Goal: Task Accomplishment & Management: Use online tool/utility

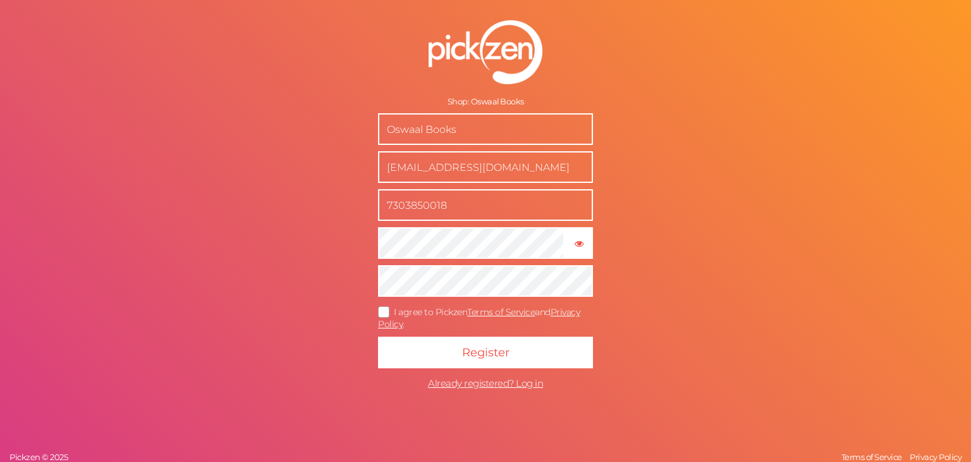
click at [545, 314] on span "I agree to Pickzen Terms of Service and Privacy Policy ." at bounding box center [479, 317] width 202 height 23
click at [0, 0] on input "I agree to Pickzen Terms of Service and Privacy Policy ." at bounding box center [0, 0] width 0 height 0
click at [581, 242] on icon "button" at bounding box center [579, 243] width 9 height 9
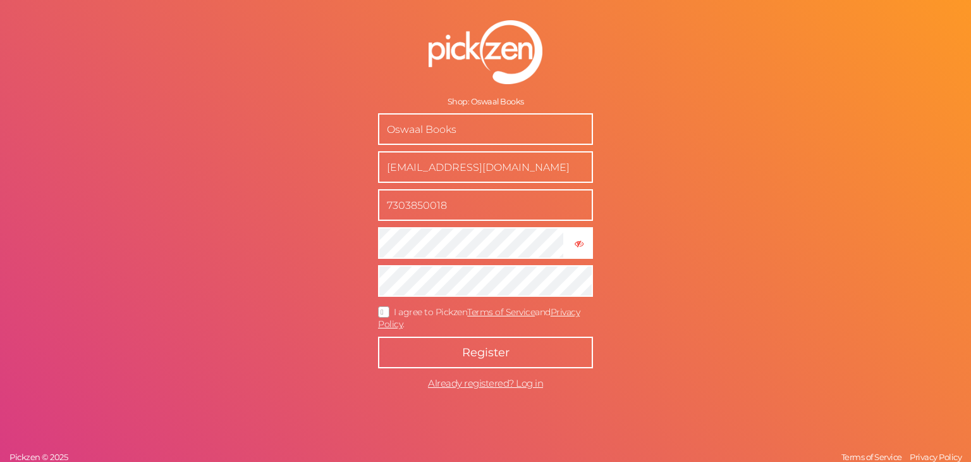
click at [450, 348] on button "Register" at bounding box center [485, 352] width 215 height 32
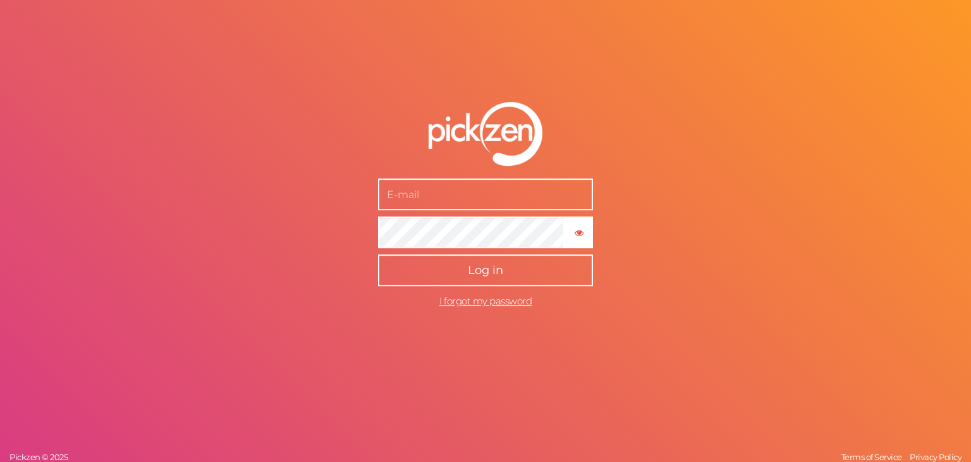
type input "[EMAIL_ADDRESS][DOMAIN_NAME]"
click at [496, 273] on span "Log in" at bounding box center [485, 271] width 35 height 14
click at [496, 273] on button "Log in" at bounding box center [485, 271] width 215 height 32
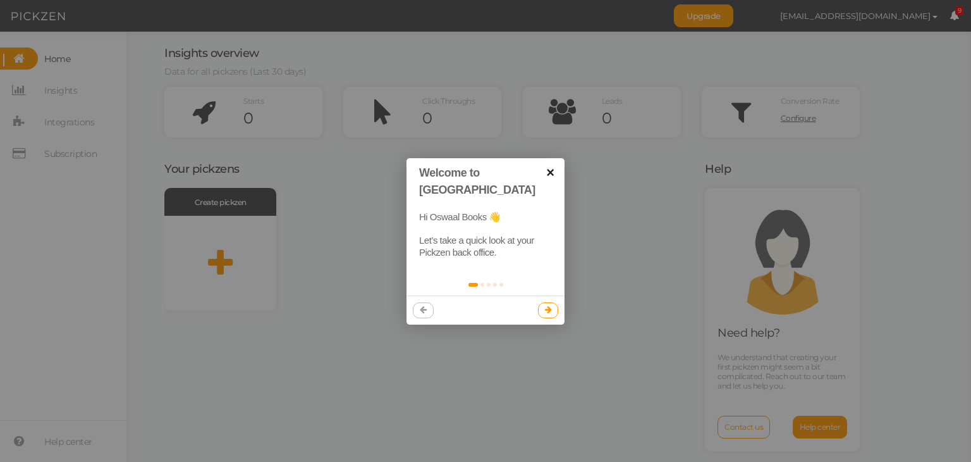
click at [553, 176] on link "×" at bounding box center [550, 172] width 28 height 28
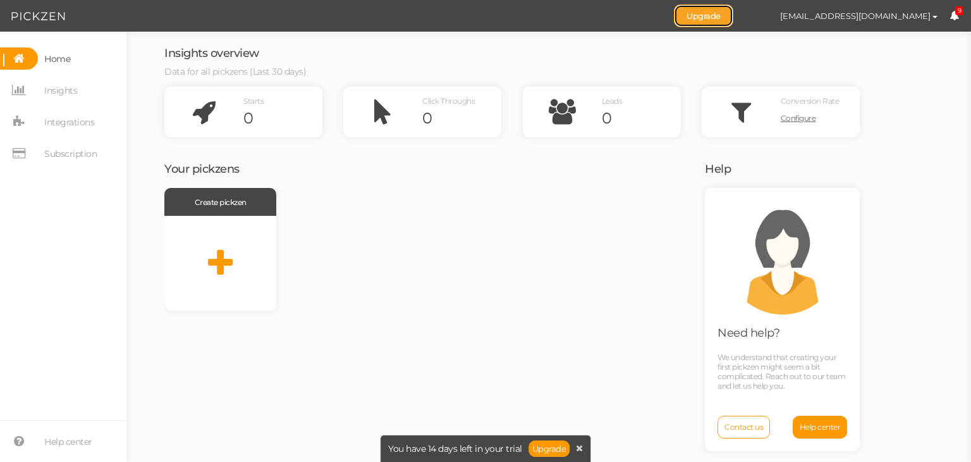
click at [725, 18] on link "Upgrade" at bounding box center [703, 15] width 59 height 23
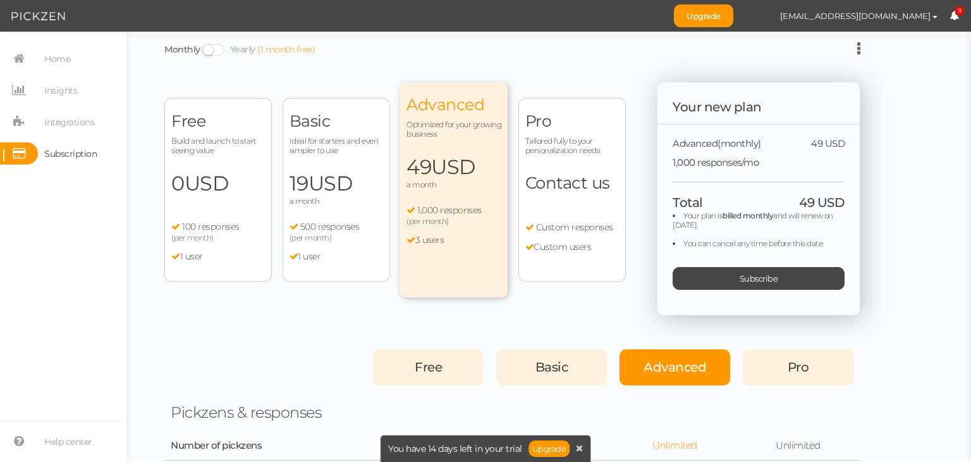
click at [232, 251] on li "1 user" at bounding box center [218, 256] width 94 height 11
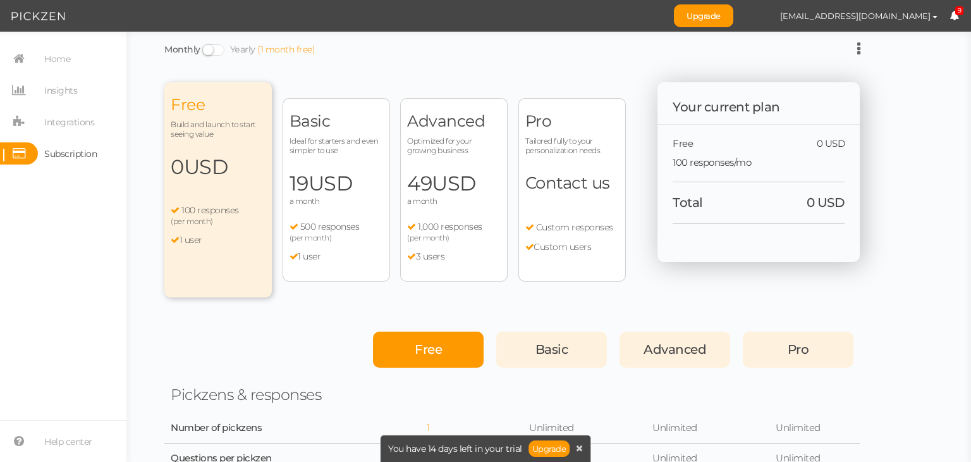
click at [445, 339] on div "Free" at bounding box center [428, 349] width 111 height 36
click at [423, 356] on span "Free" at bounding box center [428, 349] width 27 height 15
click at [207, 219] on span "(per month)" at bounding box center [192, 220] width 42 height 9
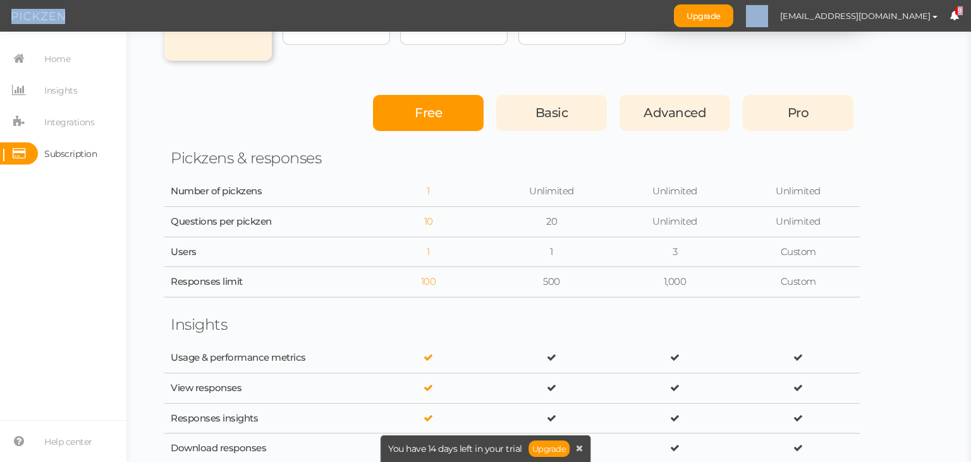
scroll to position [43, 0]
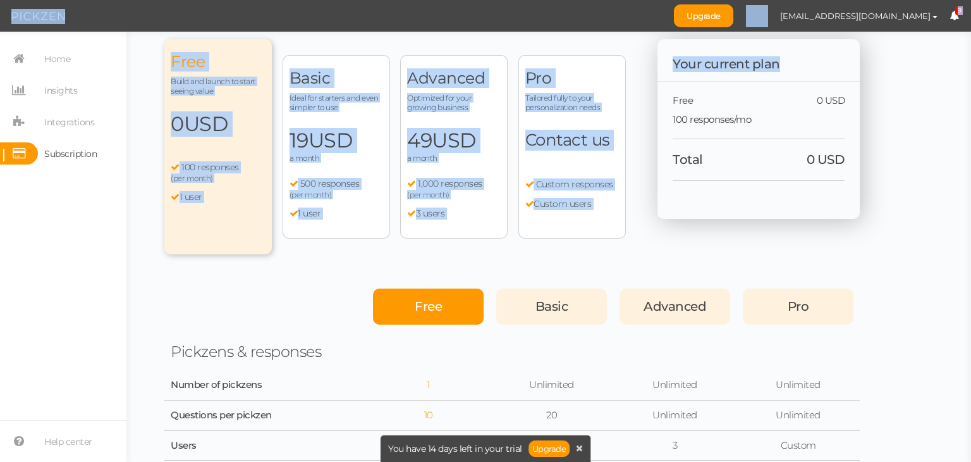
drag, startPoint x: 949, startPoint y: 42, endPoint x: 947, endPoint y: -55, distance: 96.8
click at [947, 0] on html "Upgrade [EMAIL_ADDRESS][DOMAIN_NAME] Preferences Help Log out 9 × Close A wider…" at bounding box center [485, 231] width 971 height 462
click at [60, 95] on span "Insights" at bounding box center [60, 90] width 33 height 20
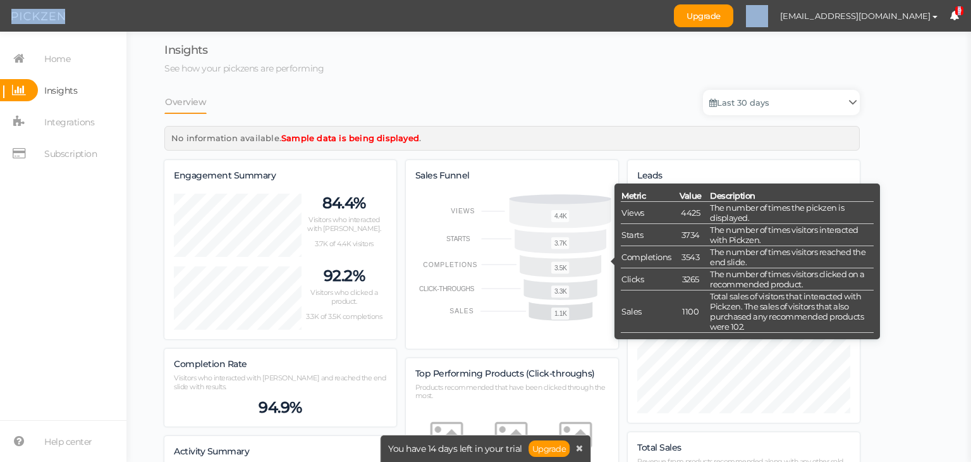
scroll to position [1347, 696]
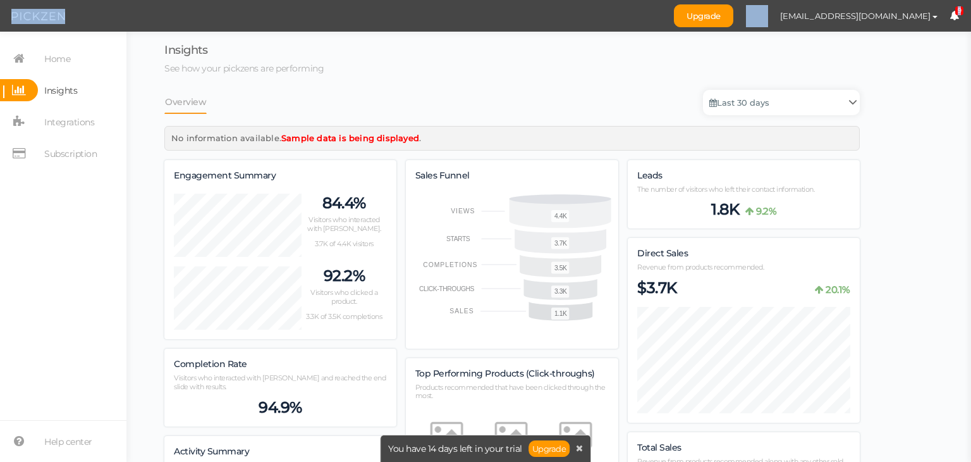
click at [94, 303] on section "Home Insights Integrations Subscription Help center" at bounding box center [63, 247] width 126 height 430
click at [71, 123] on span "Integrations" at bounding box center [69, 122] width 50 height 20
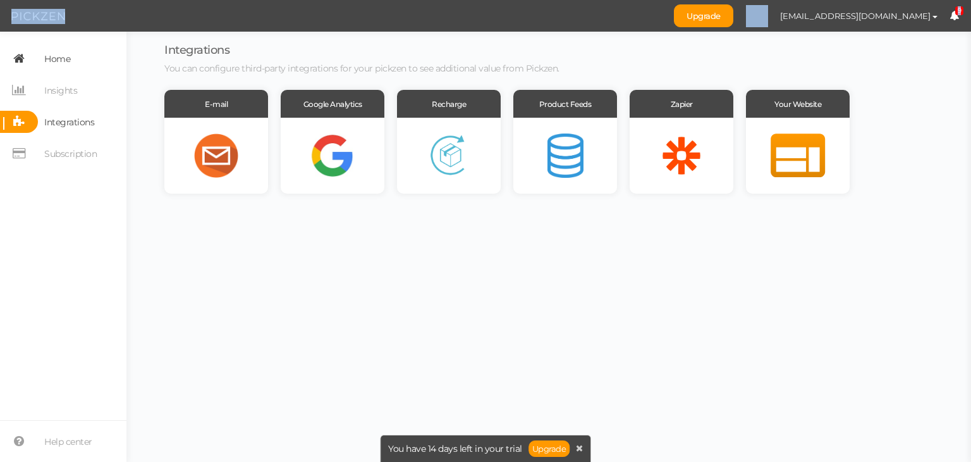
click at [51, 59] on span "Home" at bounding box center [57, 59] width 26 height 20
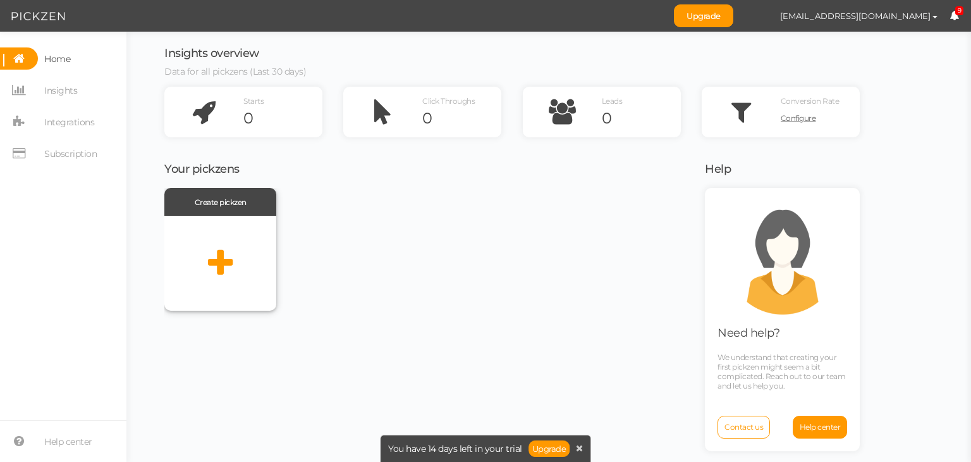
click at [223, 262] on icon at bounding box center [220, 263] width 25 height 32
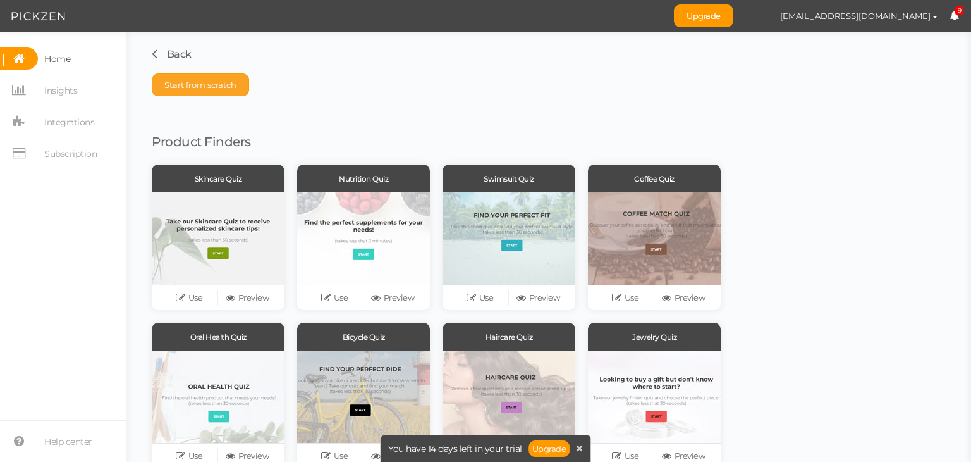
click at [218, 85] on span "Start from scratch" at bounding box center [200, 85] width 72 height 10
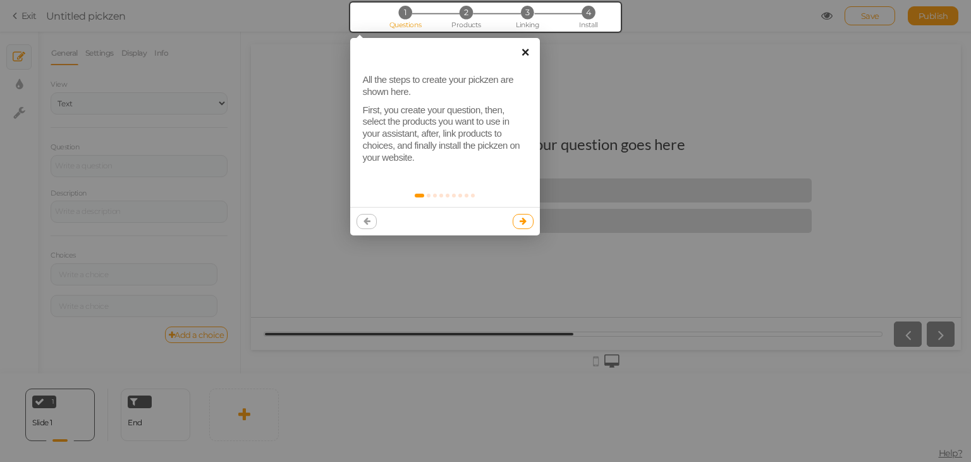
click at [529, 49] on link "×" at bounding box center [526, 52] width 28 height 28
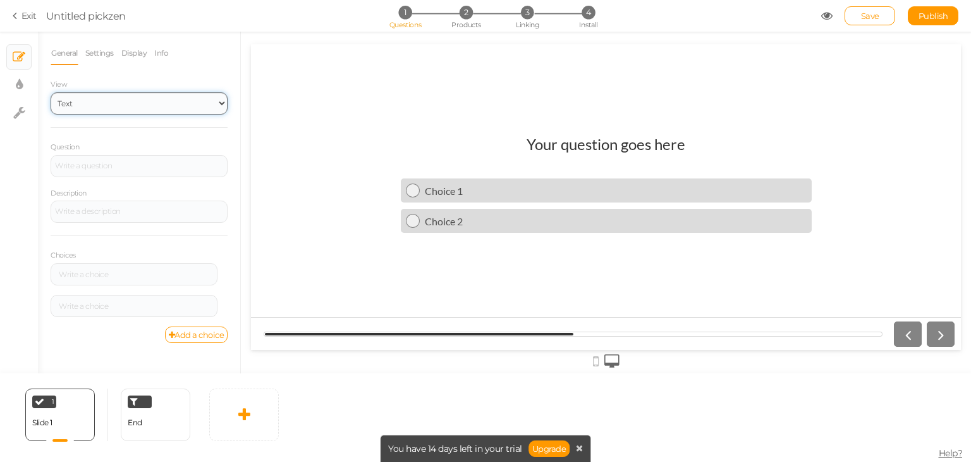
click at [119, 102] on select "Text Images Slider Dropdown" at bounding box center [139, 103] width 177 height 22
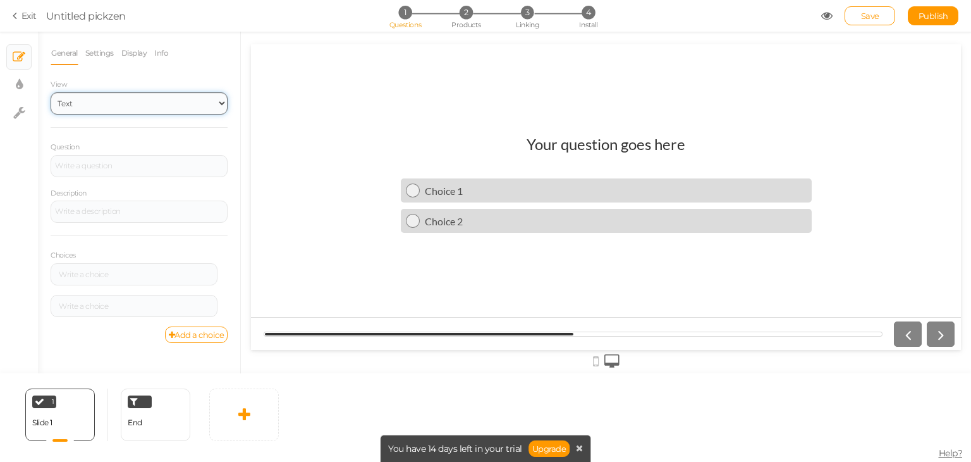
click at [119, 102] on select "Text Images Slider Dropdown" at bounding box center [139, 103] width 177 height 22
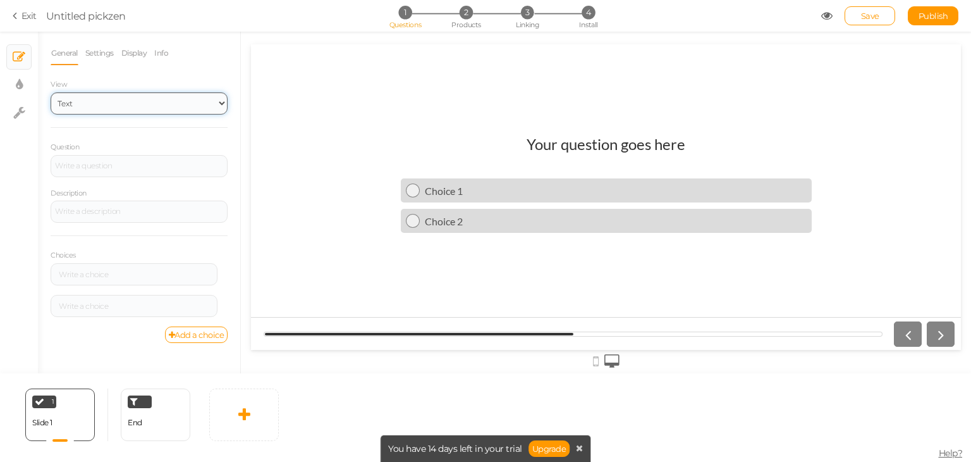
click at [119, 102] on select "Text Images Slider Dropdown" at bounding box center [139, 103] width 177 height 22
click at [51, 92] on select "Text Images Slider Dropdown" at bounding box center [139, 103] width 177 height 22
click at [120, 135] on div "View Text Images Slider Dropdown Question Description Choices Settings Delete S…" at bounding box center [139, 210] width 177 height 266
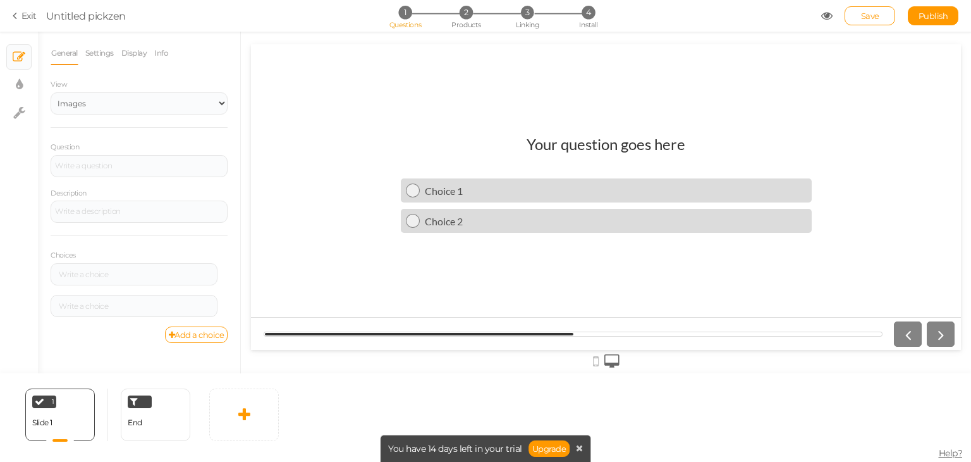
click at [120, 135] on div "View Text Images Slider Dropdown Question Description Choices Settings Delete S…" at bounding box center [139, 210] width 177 height 266
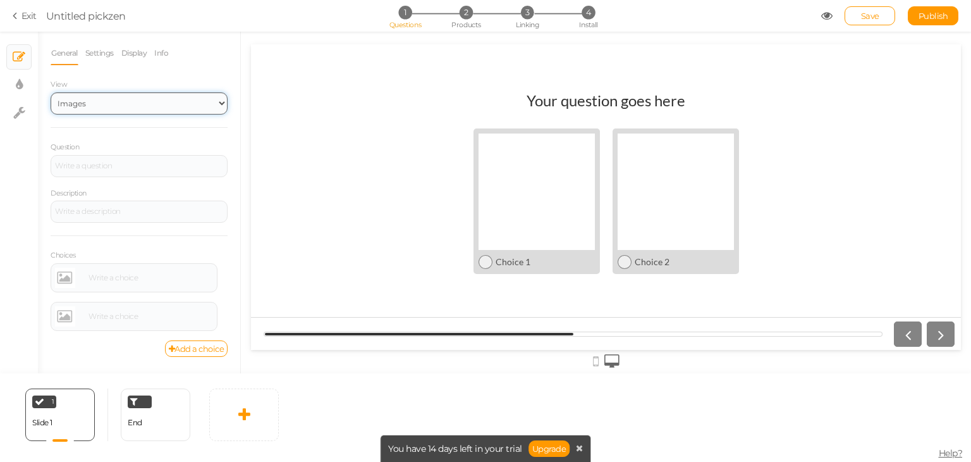
click at [120, 102] on select "Text Images Slider Dropdown" at bounding box center [139, 103] width 177 height 22
select select "1"
click at [51, 92] on select "Text Images Slider Dropdown" at bounding box center [139, 103] width 177 height 22
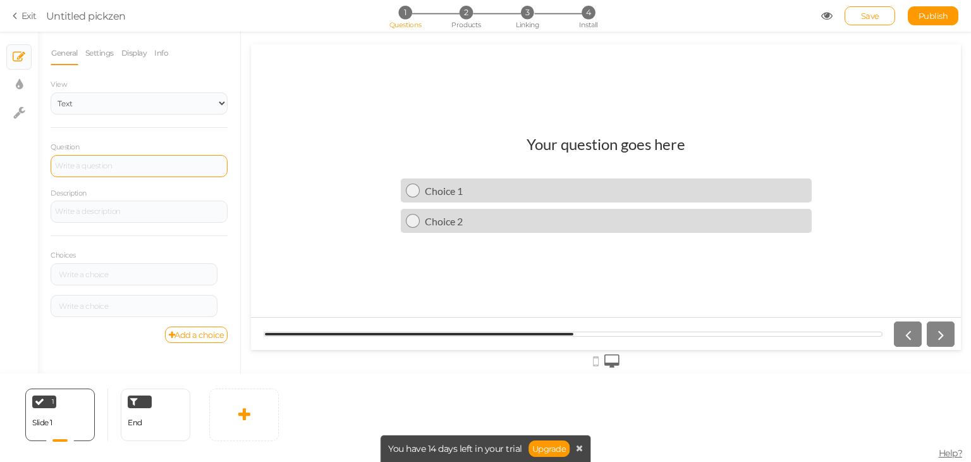
click at [120, 165] on div at bounding box center [139, 166] width 168 height 8
click at [78, 169] on div at bounding box center [139, 166] width 177 height 22
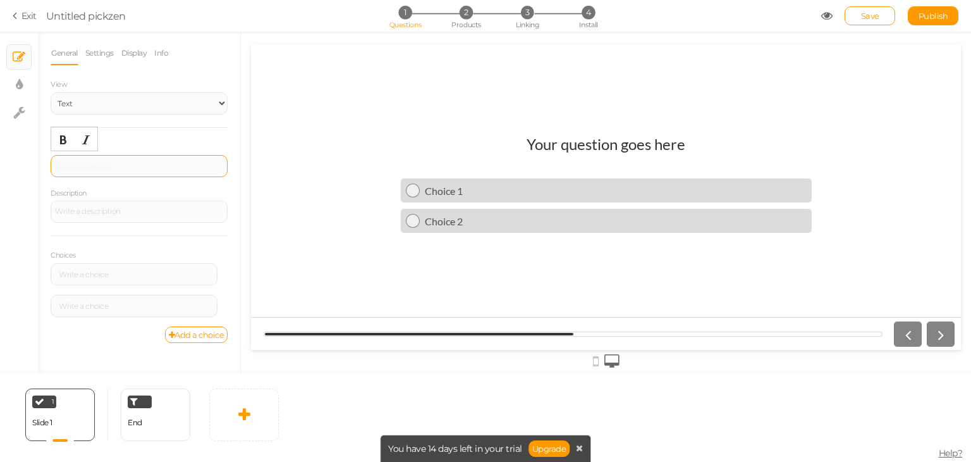
click at [78, 169] on div at bounding box center [139, 166] width 177 height 22
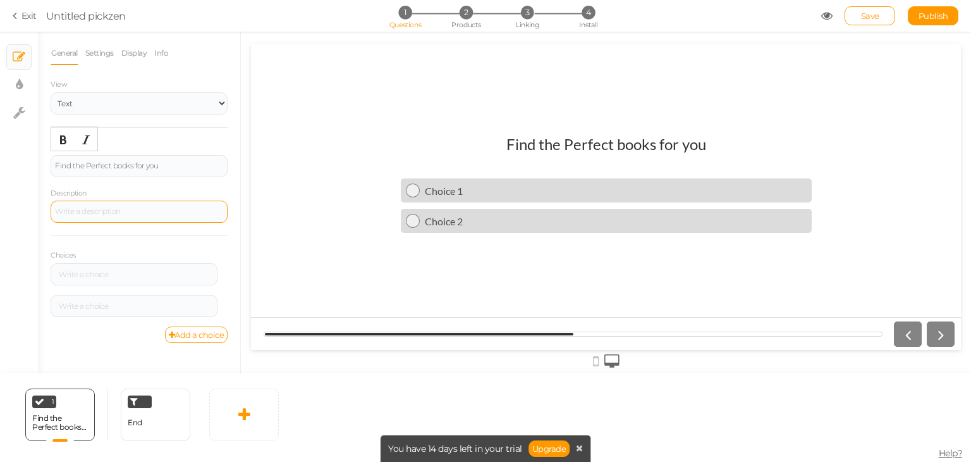
click at [133, 207] on div at bounding box center [139, 211] width 177 height 22
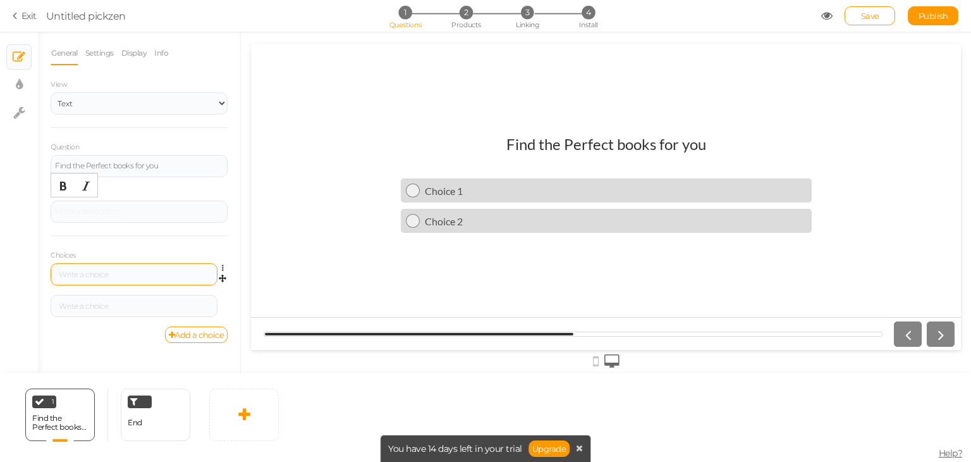
click at [134, 274] on div at bounding box center [134, 275] width 158 height 8
click at [151, 271] on div at bounding box center [134, 275] width 158 height 8
click at [134, 271] on div at bounding box center [134, 275] width 158 height 8
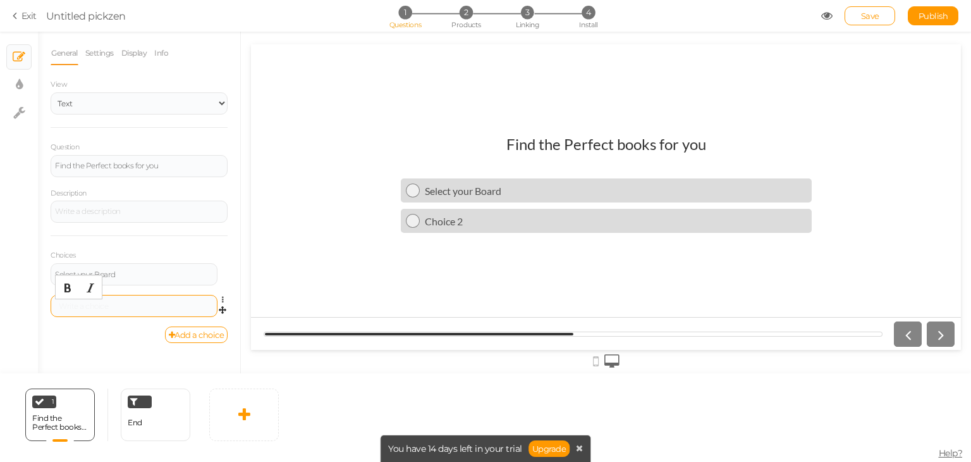
click at [100, 304] on div at bounding box center [134, 306] width 158 height 8
click at [496, 188] on div "Select your Board" at bounding box center [616, 191] width 382 height 12
click at [489, 221] on div "Choice 2" at bounding box center [613, 221] width 387 height 12
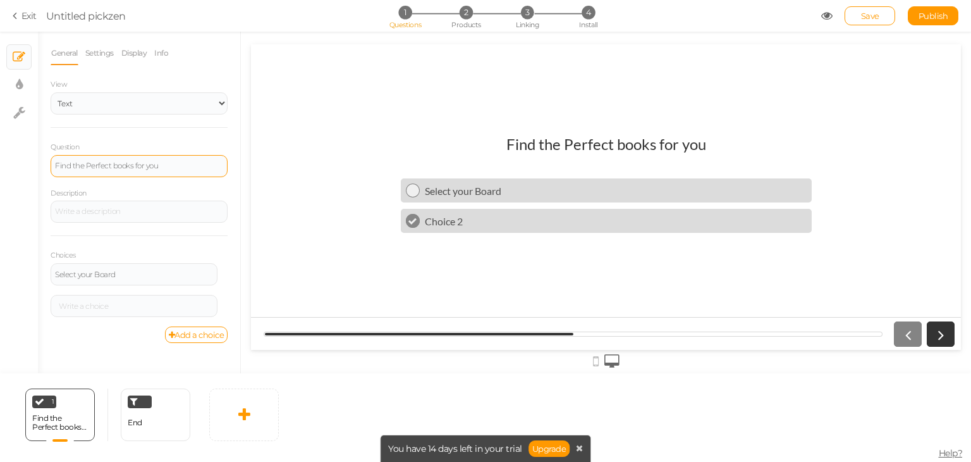
click at [148, 166] on div "Find the Perfect books for you" at bounding box center [139, 166] width 168 height 8
click at [97, 271] on div "Select your Board" at bounding box center [134, 275] width 158 height 8
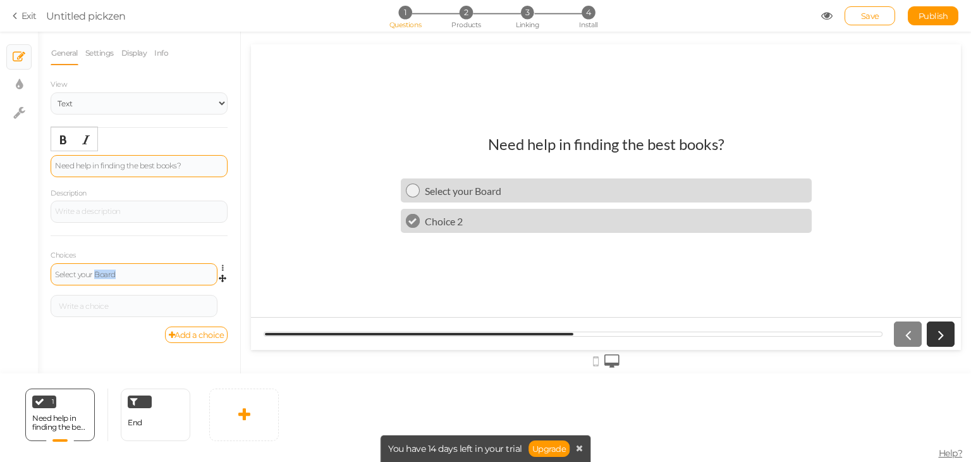
click at [97, 271] on div "Select your Board" at bounding box center [134, 275] width 158 height 8
click at [96, 305] on div at bounding box center [134, 306] width 158 height 8
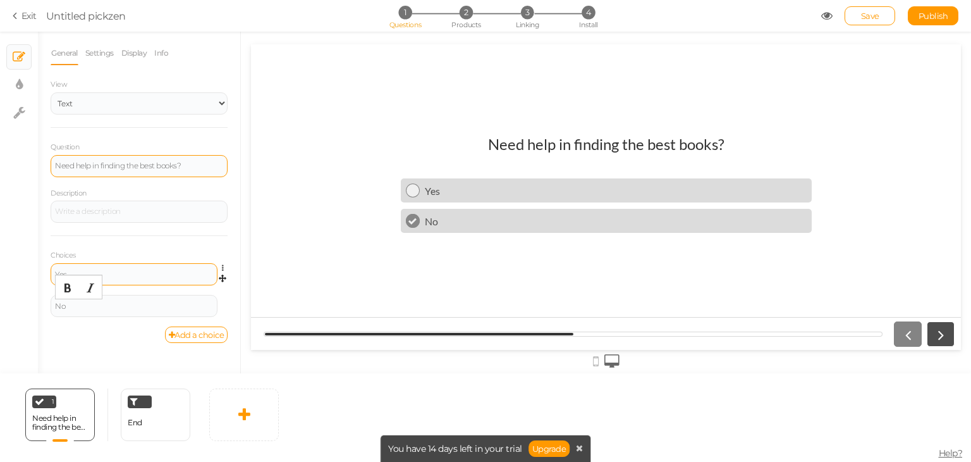
click at [942, 342] on link at bounding box center [941, 333] width 28 height 25
click at [942, 335] on icon at bounding box center [941, 334] width 16 height 16
click at [200, 337] on link "Add a choice" at bounding box center [196, 334] width 63 height 16
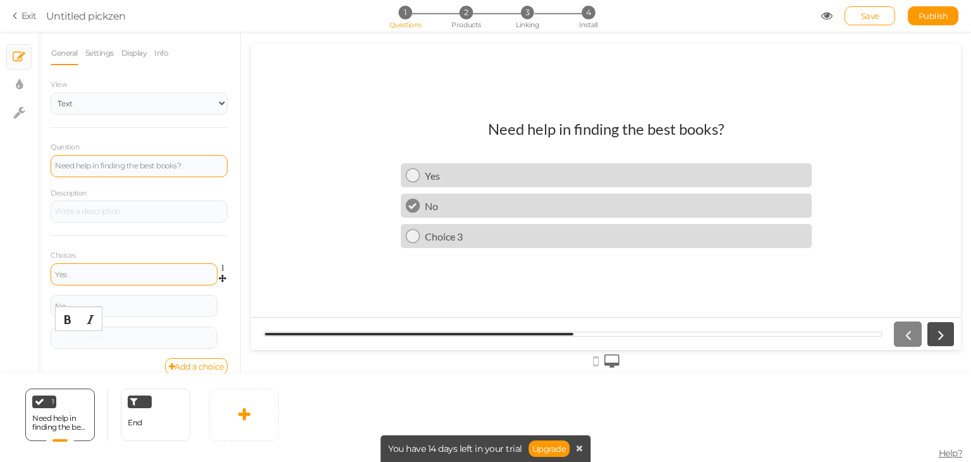
click at [937, 333] on icon at bounding box center [941, 334] width 16 height 16
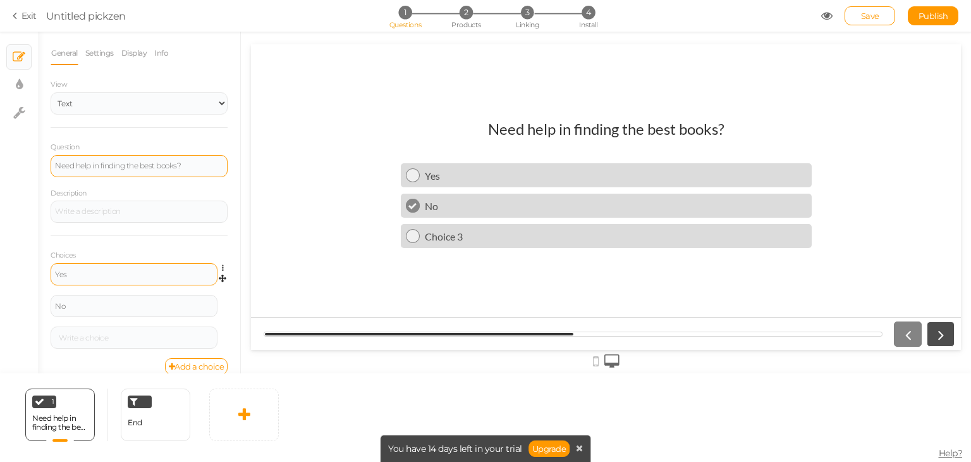
click at [937, 333] on icon at bounding box center [941, 334] width 16 height 16
click at [35, 16] on link "Exit" at bounding box center [25, 15] width 24 height 13
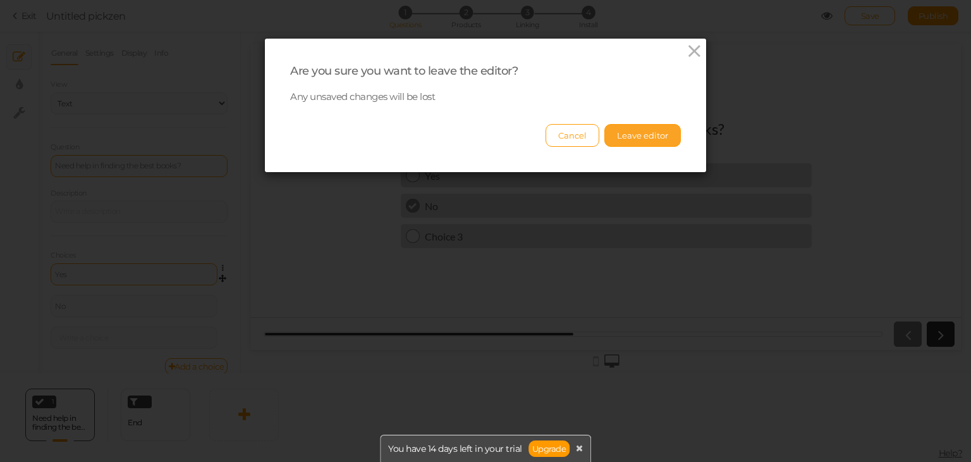
click at [630, 132] on button "Leave editor" at bounding box center [643, 135] width 77 height 23
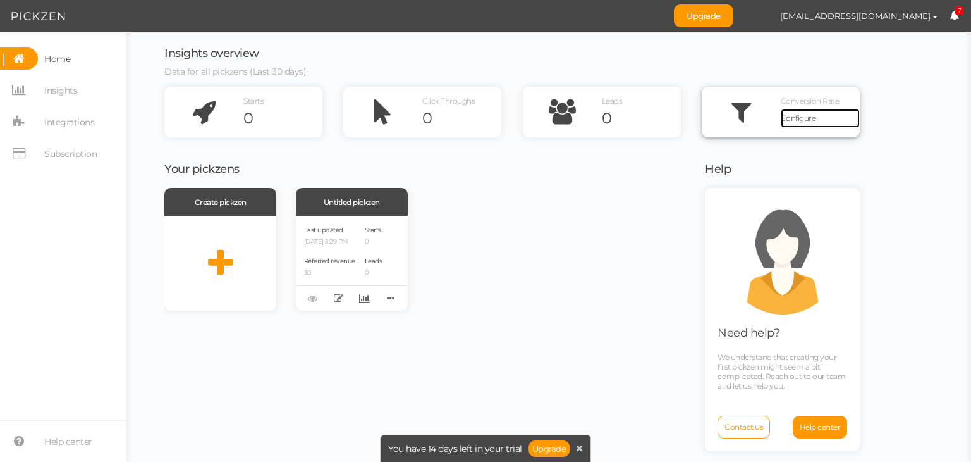
click at [787, 115] on span "Configure" at bounding box center [798, 117] width 35 height 9
click at [581, 451] on icon at bounding box center [579, 447] width 7 height 9
click at [581, 451] on div "Create pickzen Untitled pickzen Last updated [DATE] 3:29 PM Referred revenue $0…" at bounding box center [426, 324] width 525 height 273
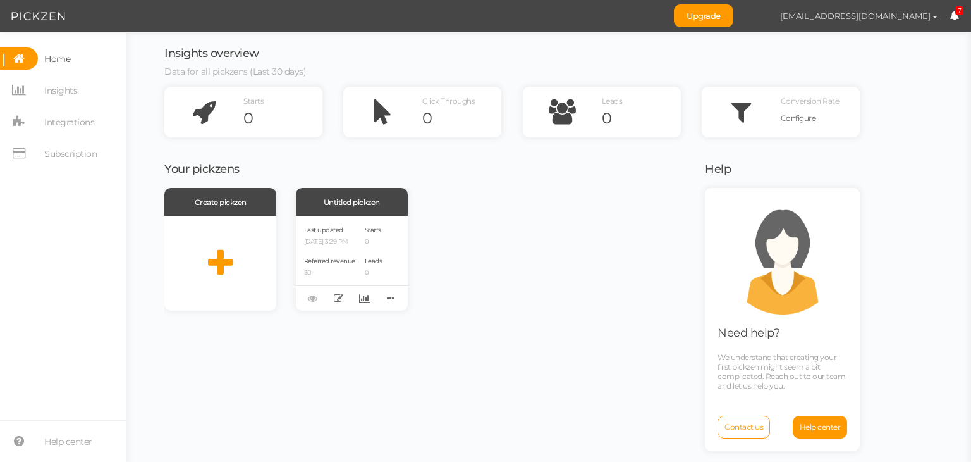
click at [935, 18] on button "[EMAIL_ADDRESS][DOMAIN_NAME]" at bounding box center [859, 16] width 182 height 22
click at [891, 58] on link "Log out" at bounding box center [899, 64] width 100 height 13
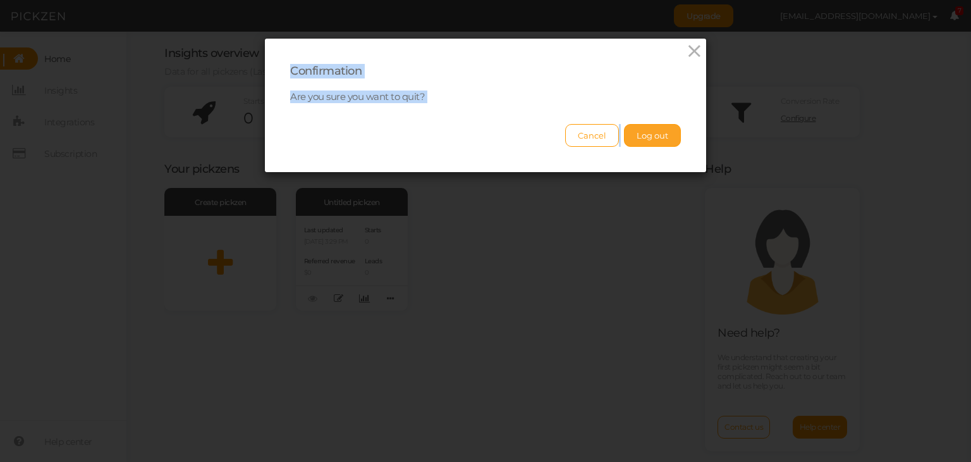
click at [648, 141] on button "Log out" at bounding box center [652, 135] width 57 height 23
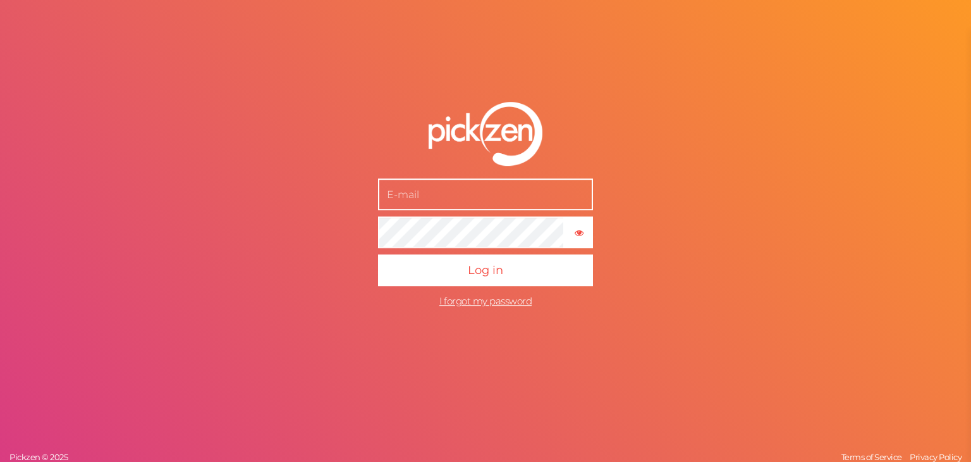
type input "[EMAIL_ADDRESS][DOMAIN_NAME]"
